Goal: Task Accomplishment & Management: Complete application form

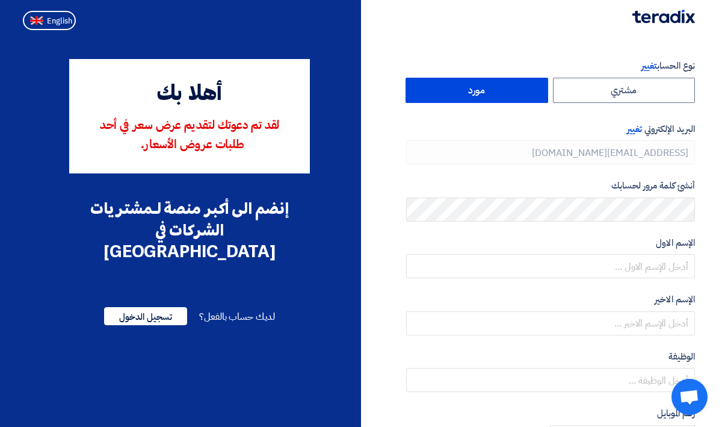
type input "[PHONE_NUMBER]"
click at [55, 17] on span "English" at bounding box center [59, 21] width 25 height 8
type input "Register"
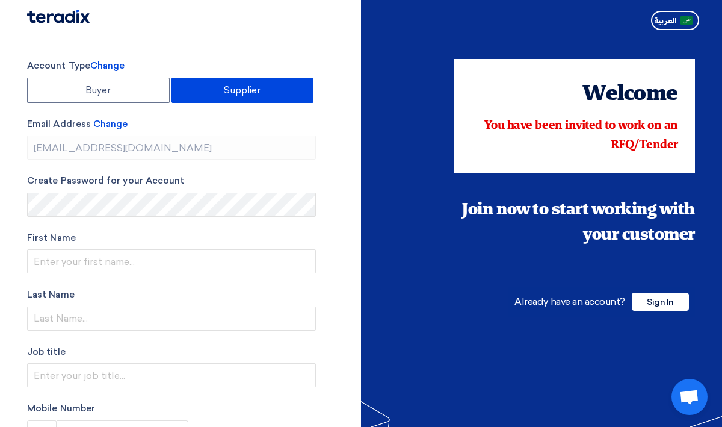
click at [123, 128] on span "Change" at bounding box center [110, 124] width 34 height 11
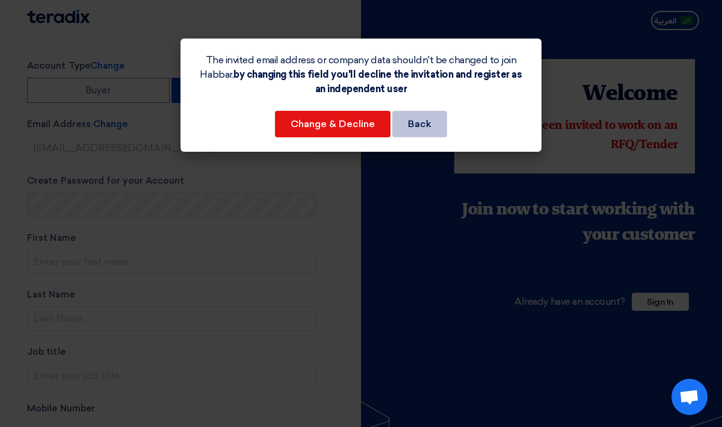
click at [437, 122] on button "Back" at bounding box center [419, 124] width 55 height 26
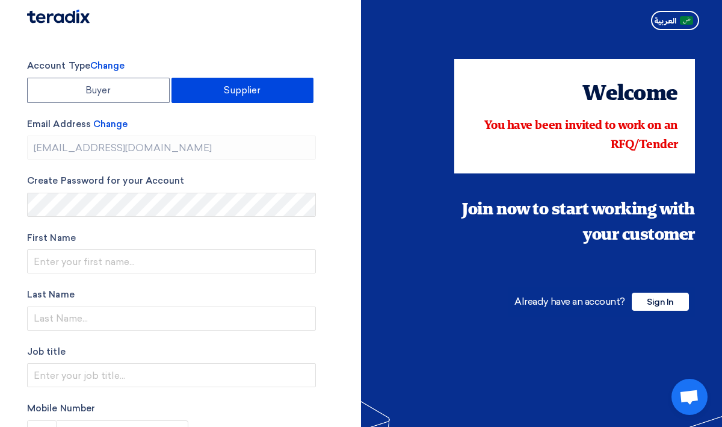
click at [109, 129] on label "Email Address Change" at bounding box center [171, 124] width 289 height 14
click at [111, 122] on span "Change" at bounding box center [110, 124] width 34 height 11
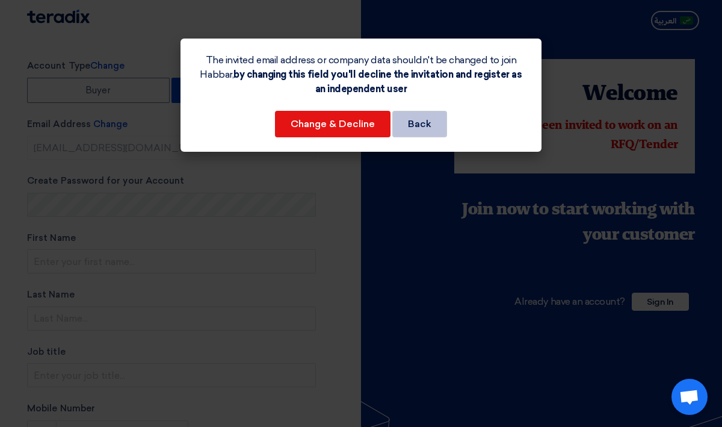
click at [430, 133] on button "Back" at bounding box center [419, 124] width 55 height 26
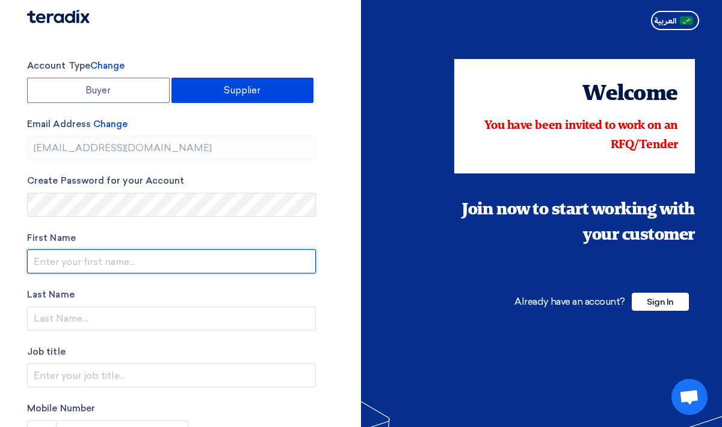
click at [145, 255] on input "text" at bounding box center [171, 261] width 289 height 24
paste input "Company Habbar Alobdaa for Advertising"
drag, startPoint x: 81, startPoint y: 262, endPoint x: 31, endPoint y: 261, distance: 50.0
click at [31, 261] on input "Company Habbar Alobdaa for Advertising" at bounding box center [171, 261] width 289 height 24
drag, startPoint x: 70, startPoint y: 261, endPoint x: 185, endPoint y: 263, distance: 115.5
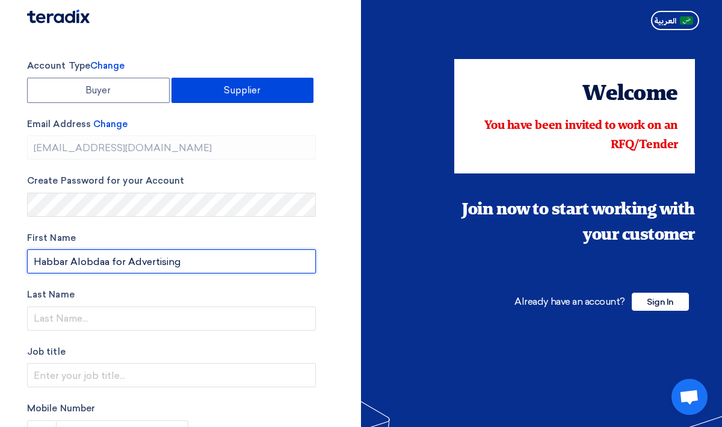
click at [185, 264] on input "Habbar Alobdaa for Advertising" at bounding box center [171, 261] width 289 height 24
type input "[DEMOGRAPHIC_DATA]"
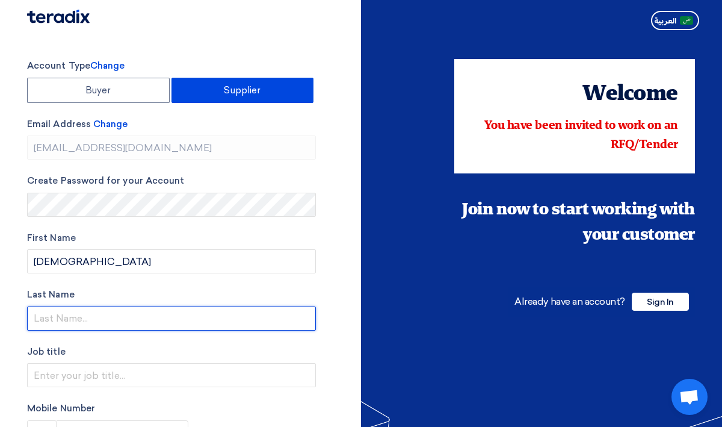
click at [138, 320] on input "text" at bounding box center [171, 318] width 289 height 24
paste input "Alobdaa for Advertising"
type input "Alobdaa for Advertising"
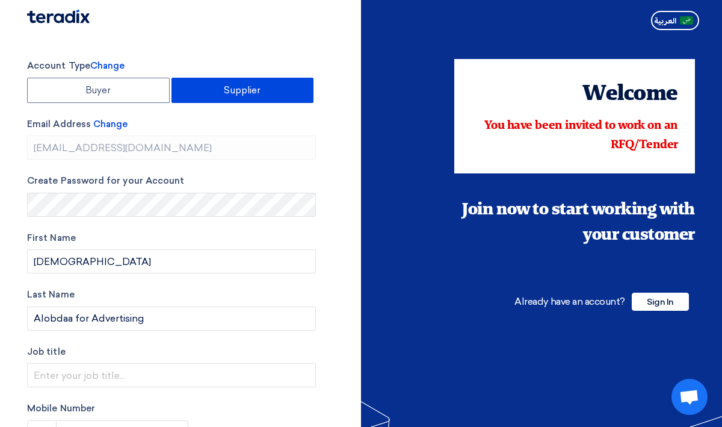
click at [134, 292] on label "Last Name" at bounding box center [171, 295] width 289 height 14
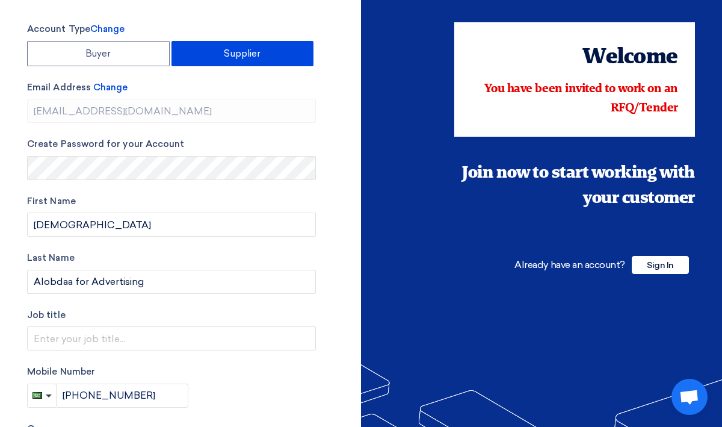
scroll to position [45, 0]
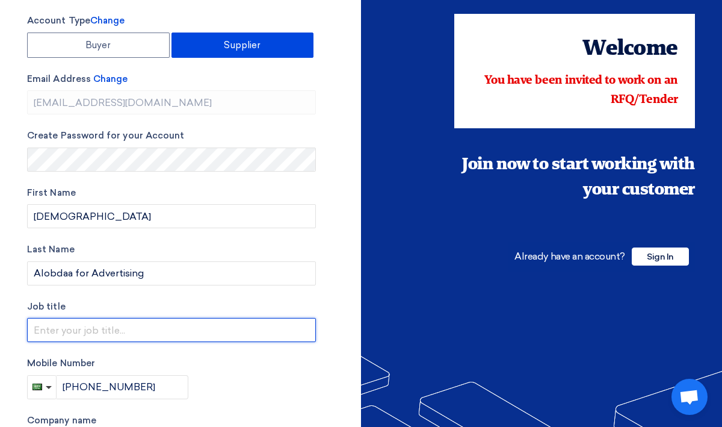
click at [129, 326] on input "text" at bounding box center [171, 330] width 289 height 24
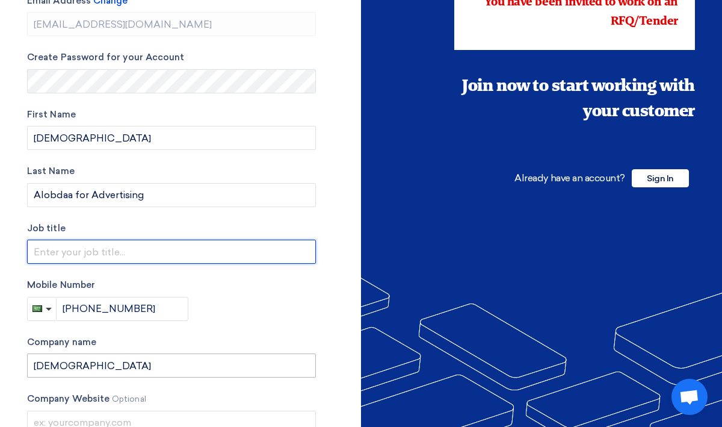
scroll to position [193, 0]
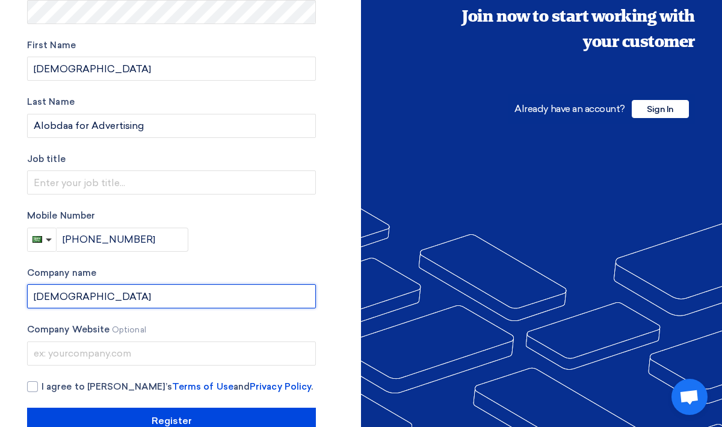
click at [113, 295] on input "[DEMOGRAPHIC_DATA]" at bounding box center [171, 296] width 289 height 24
paste input "Company Habbar Alobdaa for Advertising"
type input "Company Habbar Alobdaa for Advertising"
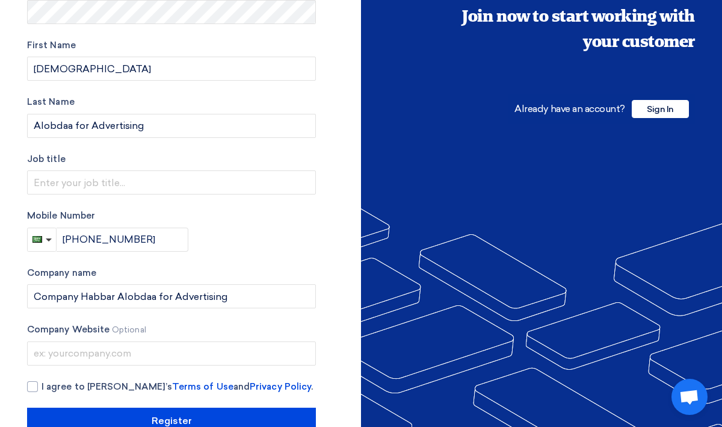
click at [233, 239] on div "Mobile Number [PHONE_NUMBER]" at bounding box center [171, 230] width 289 height 43
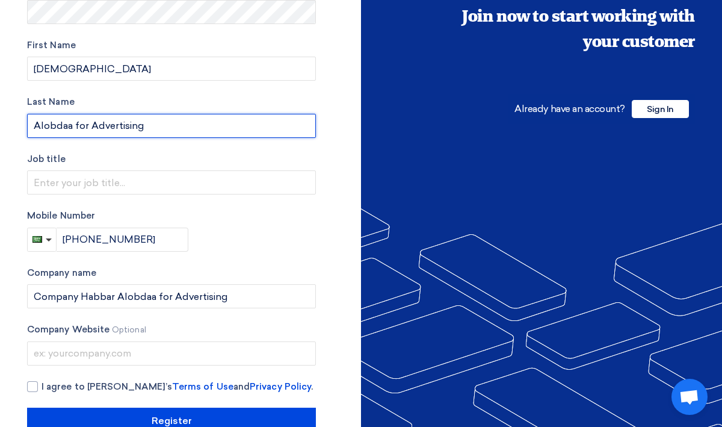
drag, startPoint x: 74, startPoint y: 125, endPoint x: 150, endPoint y: 125, distance: 75.8
click at [150, 126] on input "Alobdaa for Advertising" at bounding box center [171, 126] width 289 height 24
type input "Alobdaa"
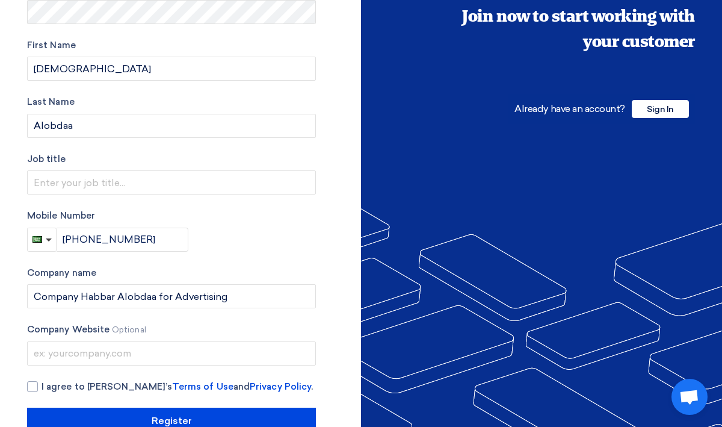
click at [215, 219] on label "Mobile Number" at bounding box center [171, 216] width 289 height 14
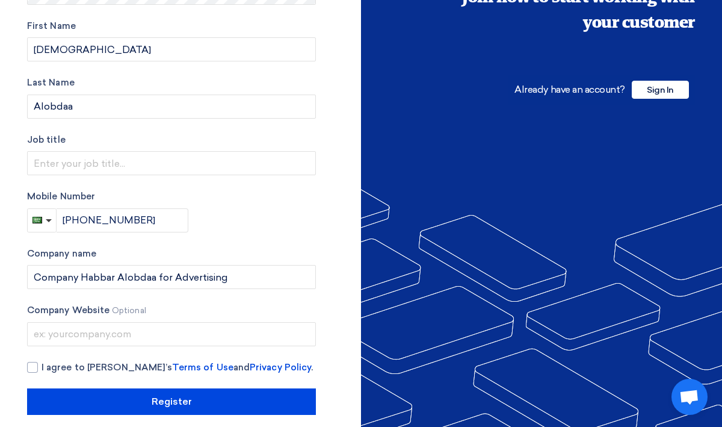
scroll to position [224, 0]
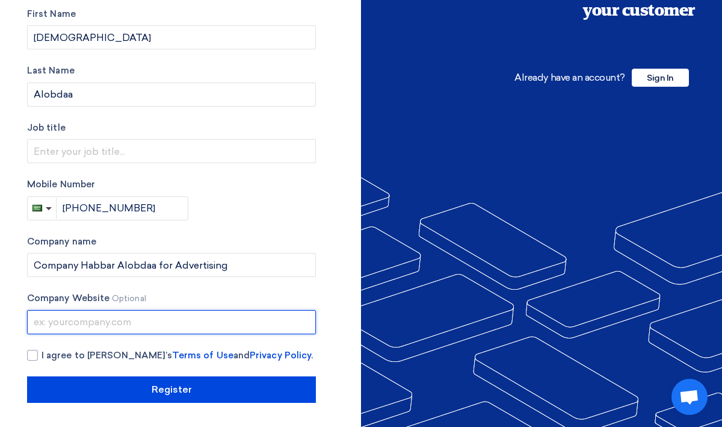
click at [182, 320] on input "text" at bounding box center [171, 322] width 289 height 24
paste input "[URL][DOMAIN_NAME]"
type input "[URL][DOMAIN_NAME]"
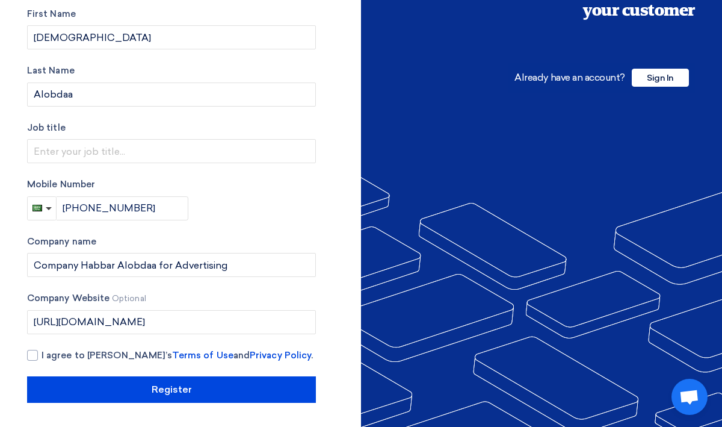
click at [261, 223] on div "Account Type Change Buyer Supplier Email Address Change [EMAIL_ADDRESS][DOMAIN_…" at bounding box center [171, 118] width 289 height 567
click at [28, 356] on div at bounding box center [32, 355] width 11 height 11
click at [42, 356] on input "I agree to [PERSON_NAME]’s Terms of Use and Privacy Policy ." at bounding box center [186, 360] width 289 height 24
checkbox input "true"
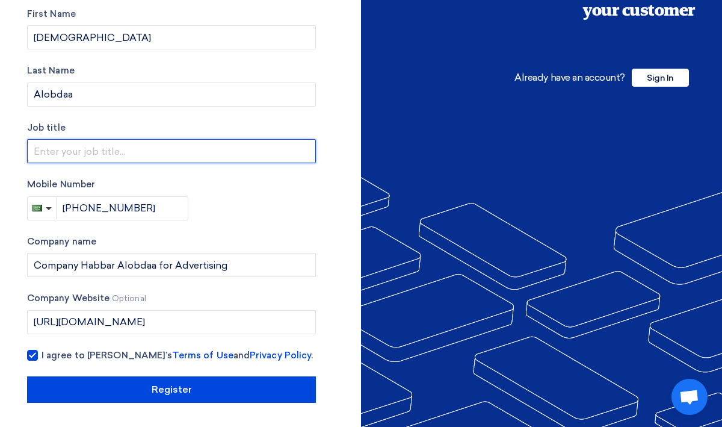
click at [186, 162] on input "text" at bounding box center [171, 151] width 289 height 24
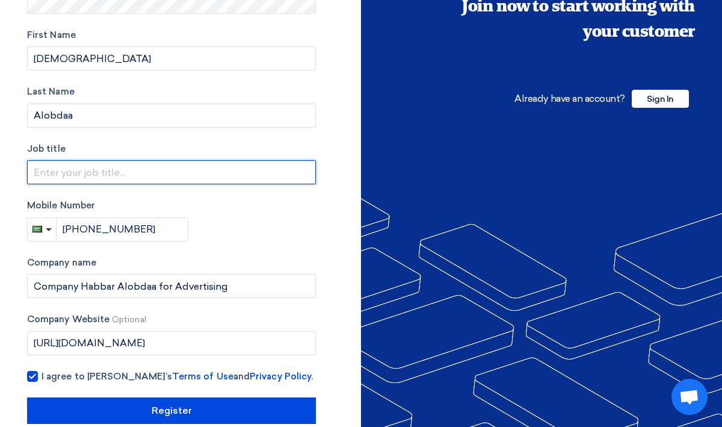
scroll to position [201, 0]
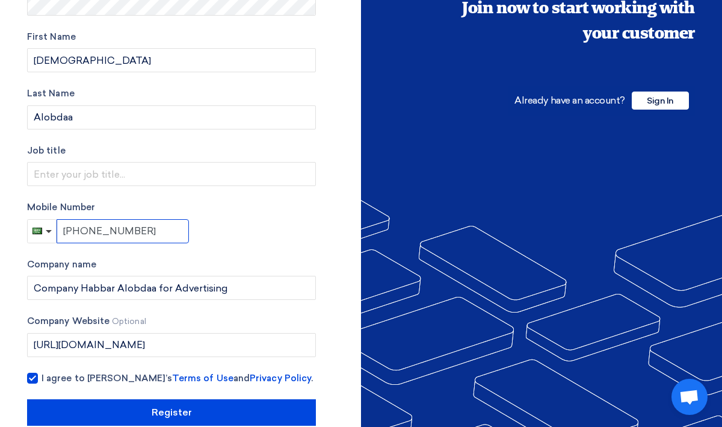
click at [144, 231] on input "[PHONE_NUMBER]" at bounding box center [123, 231] width 132 height 24
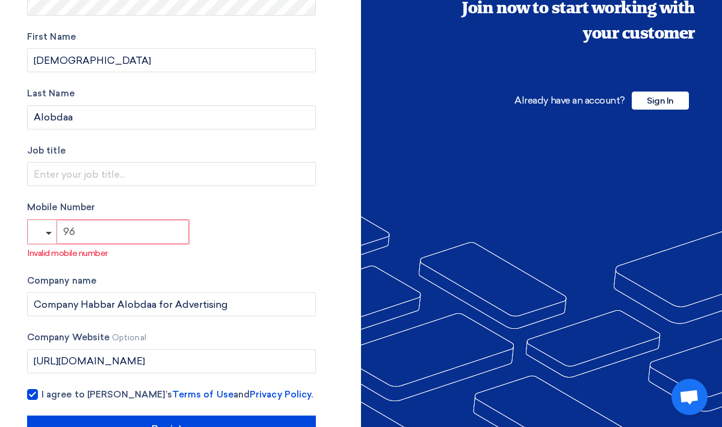
type input "9"
click at [43, 229] on button "button" at bounding box center [42, 232] width 29 height 24
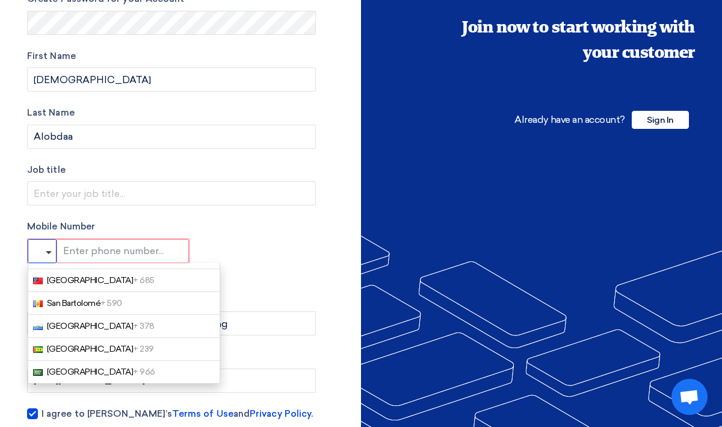
scroll to position [3928, 0]
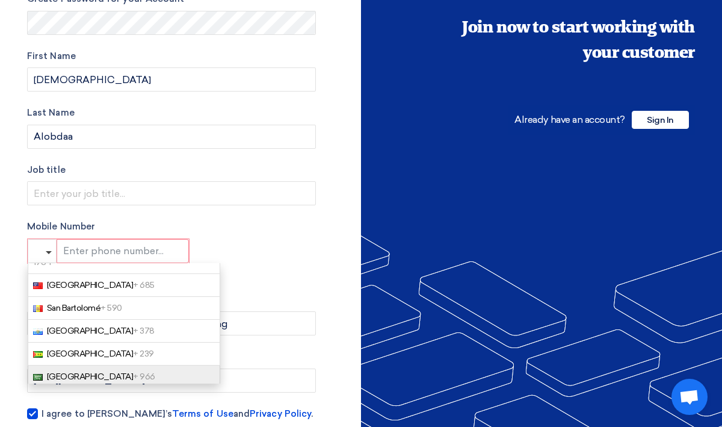
click at [84, 371] on span "[GEOGRAPHIC_DATA] + 966" at bounding box center [101, 376] width 108 height 10
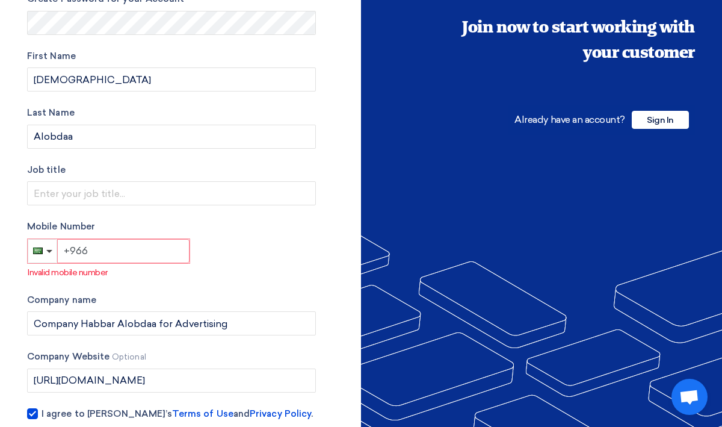
click at [122, 251] on input "+966" at bounding box center [123, 251] width 132 height 24
click at [85, 250] on input "+966" at bounding box center [123, 251] width 132 height 24
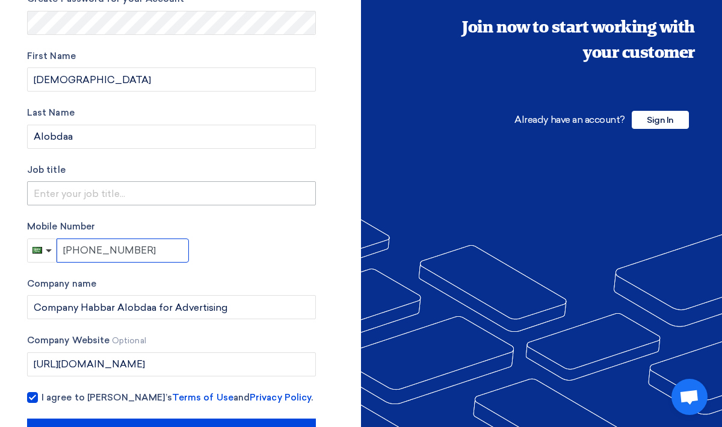
type input "[PHONE_NUMBER]"
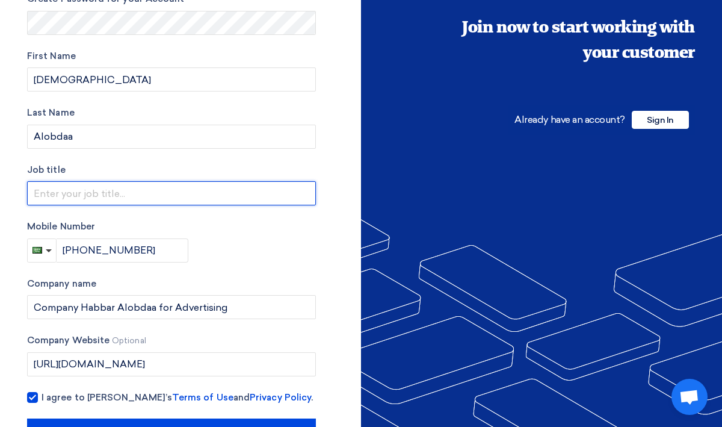
click at [198, 191] on input "text" at bounding box center [171, 193] width 289 height 24
type input "Business Department"
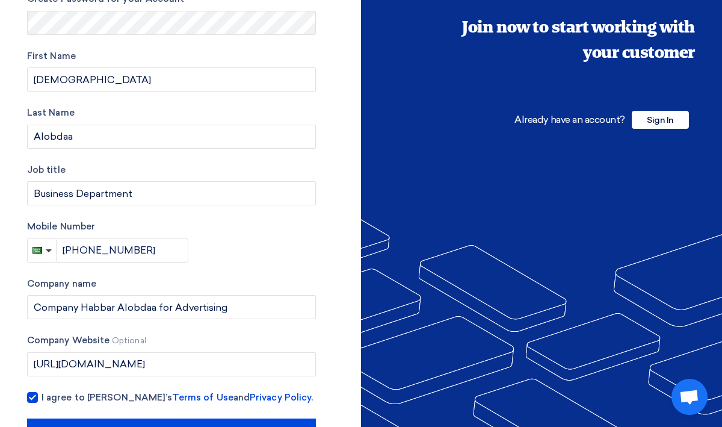
click at [271, 252] on div "Mobile Number [PHONE_NUMBER]" at bounding box center [171, 241] width 289 height 43
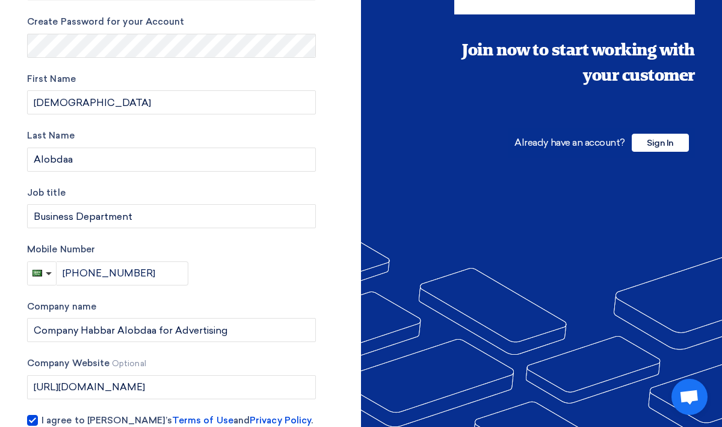
scroll to position [224, 0]
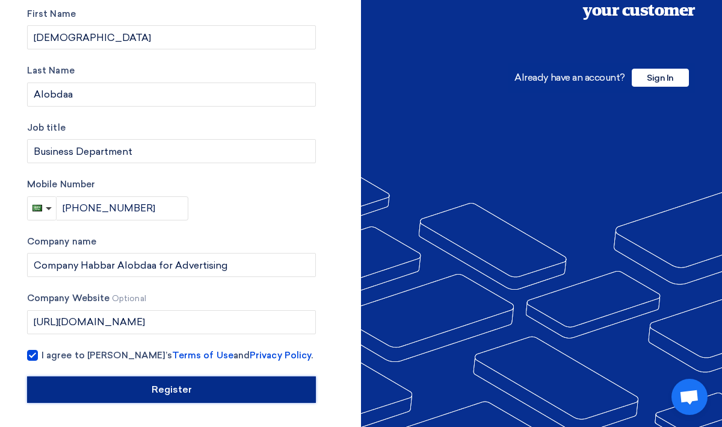
click at [182, 387] on input "Register" at bounding box center [171, 389] width 289 height 26
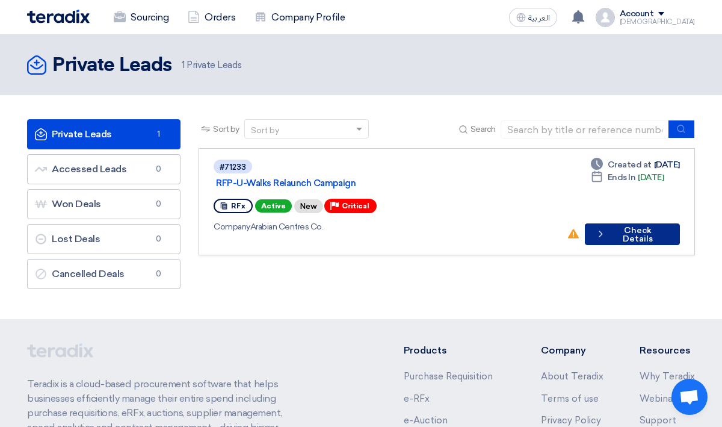
click at [641, 223] on button "Check details Check Details" at bounding box center [632, 234] width 95 height 22
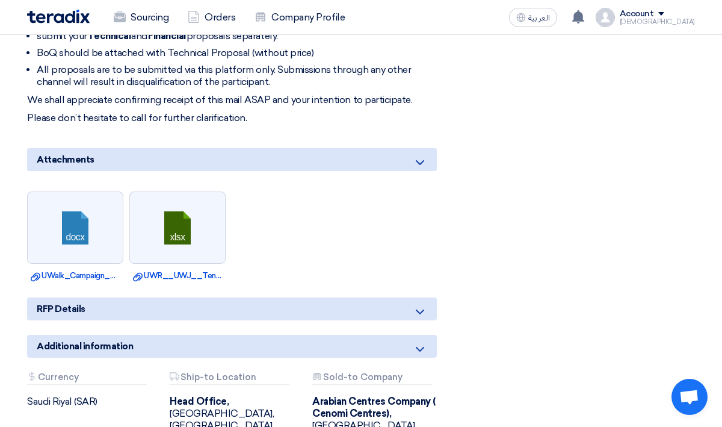
scroll to position [666, 0]
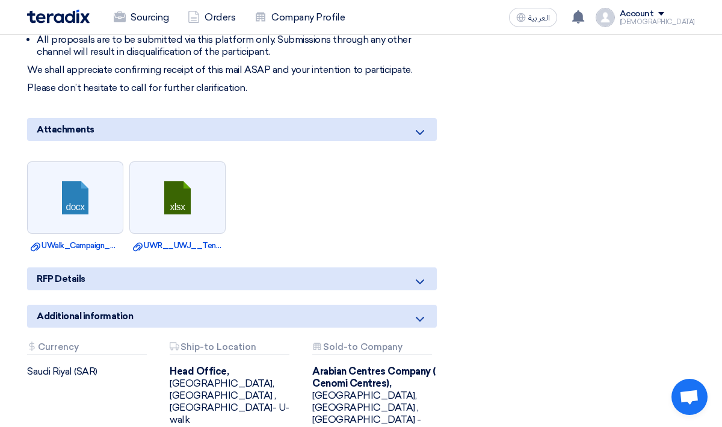
click at [418, 130] on use at bounding box center [420, 132] width 8 height 5
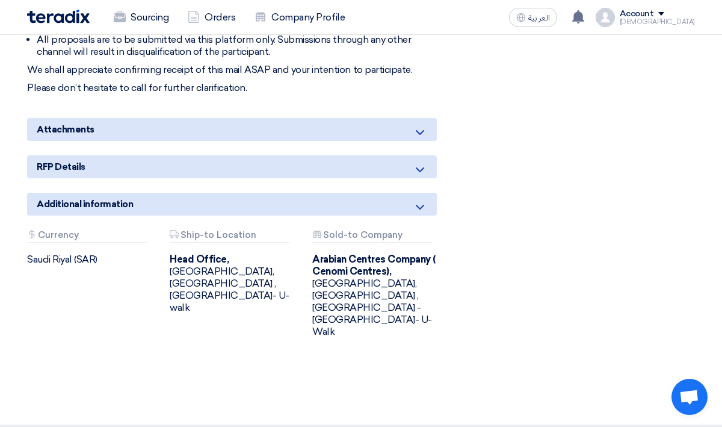
click at [418, 130] on use at bounding box center [420, 132] width 8 height 5
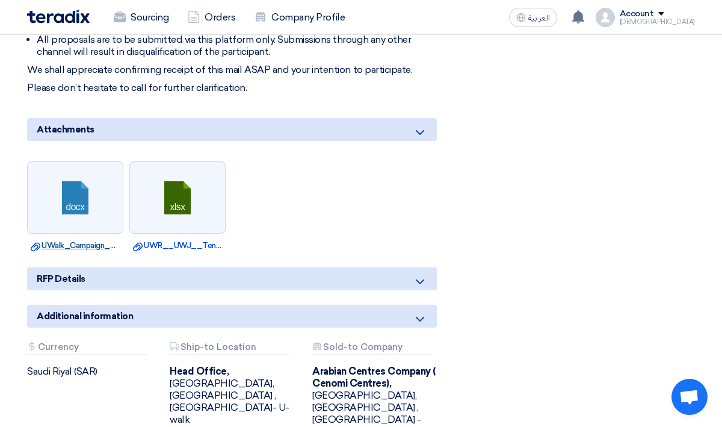
click at [88, 239] on link "Download file UWalk_Campaign_RFP.docx" at bounding box center [75, 245] width 89 height 12
click at [169, 239] on link "Download file UWR__UWJ__Tenant_list.xlsx" at bounding box center [177, 245] width 89 height 12
click at [182, 267] on div "RFP Details" at bounding box center [232, 278] width 410 height 23
click at [418, 274] on icon at bounding box center [420, 281] width 14 height 14
click at [419, 274] on icon at bounding box center [420, 281] width 14 height 14
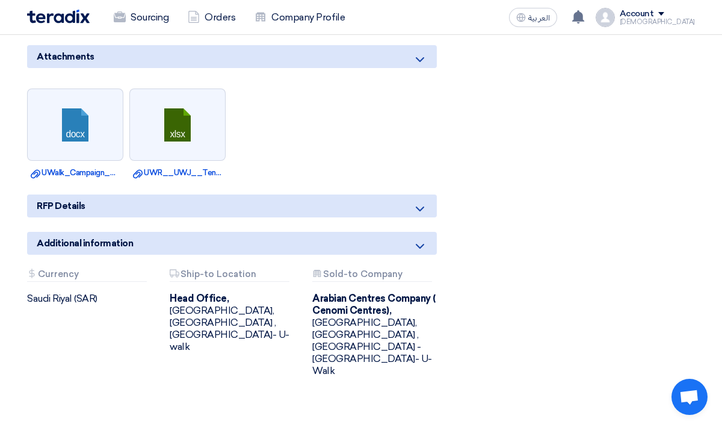
scroll to position [777, 0]
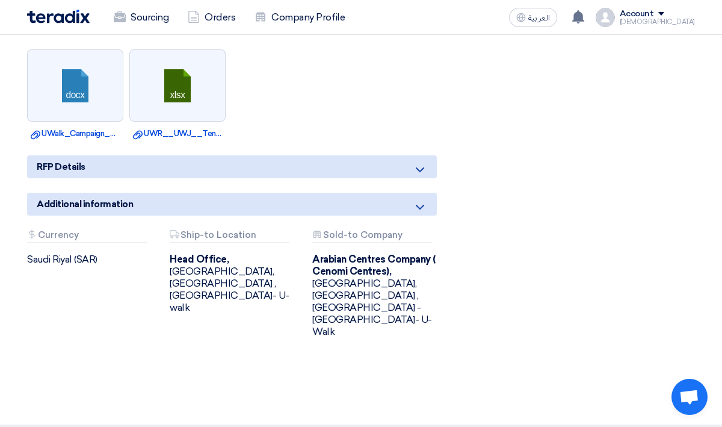
click at [422, 200] on icon at bounding box center [420, 207] width 14 height 14
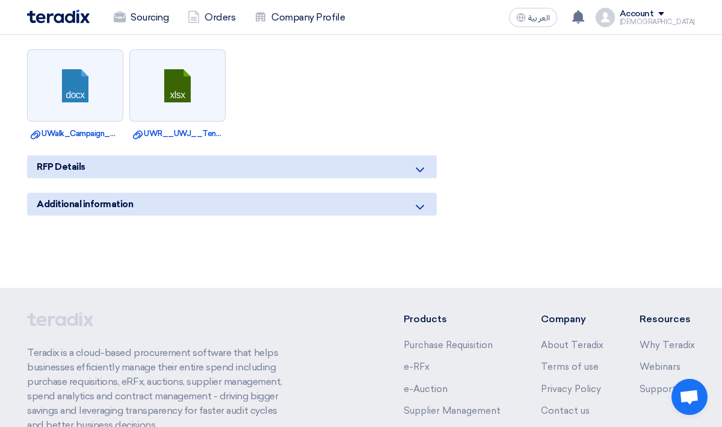
click at [422, 200] on icon at bounding box center [420, 207] width 14 height 14
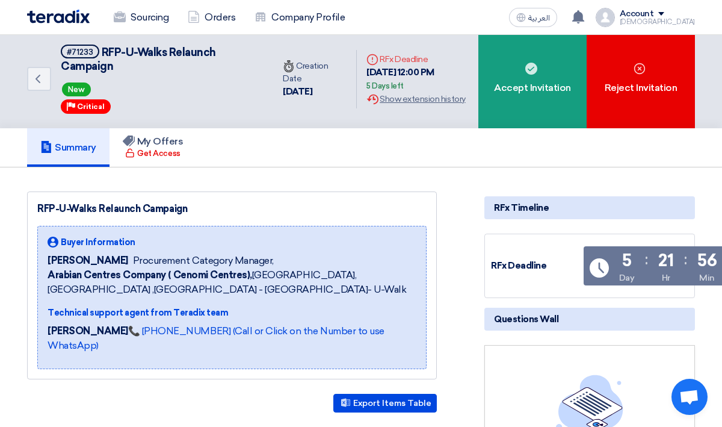
scroll to position [0, 0]
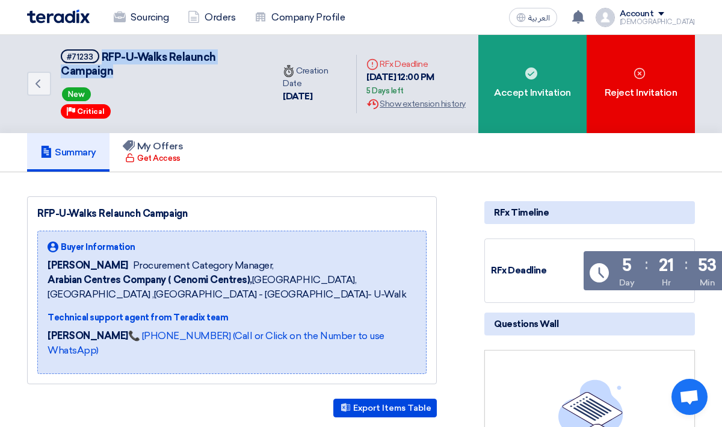
drag, startPoint x: 102, startPoint y: 54, endPoint x: 118, endPoint y: 70, distance: 23.0
click at [118, 70] on h5 "#71233 RFP-U-Walks Relaunch Campaign" at bounding box center [160, 63] width 198 height 29
copy span "RFP-U-Walks Relaunch Campaign"
click at [227, 91] on div "New" at bounding box center [160, 94] width 198 height 19
